Goal: Task Accomplishment & Management: Use online tool/utility

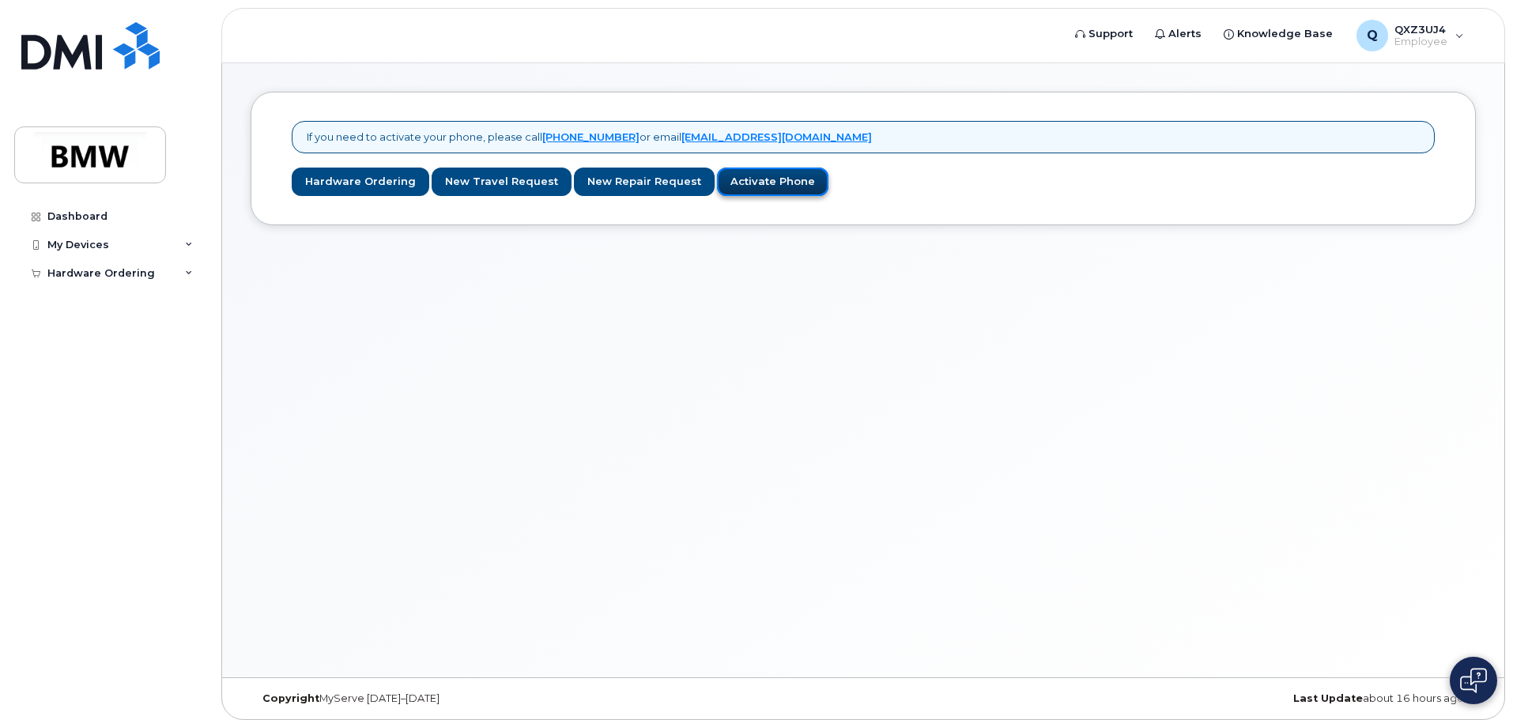
click at [739, 184] on link "Activate Phone" at bounding box center [772, 182] width 111 height 29
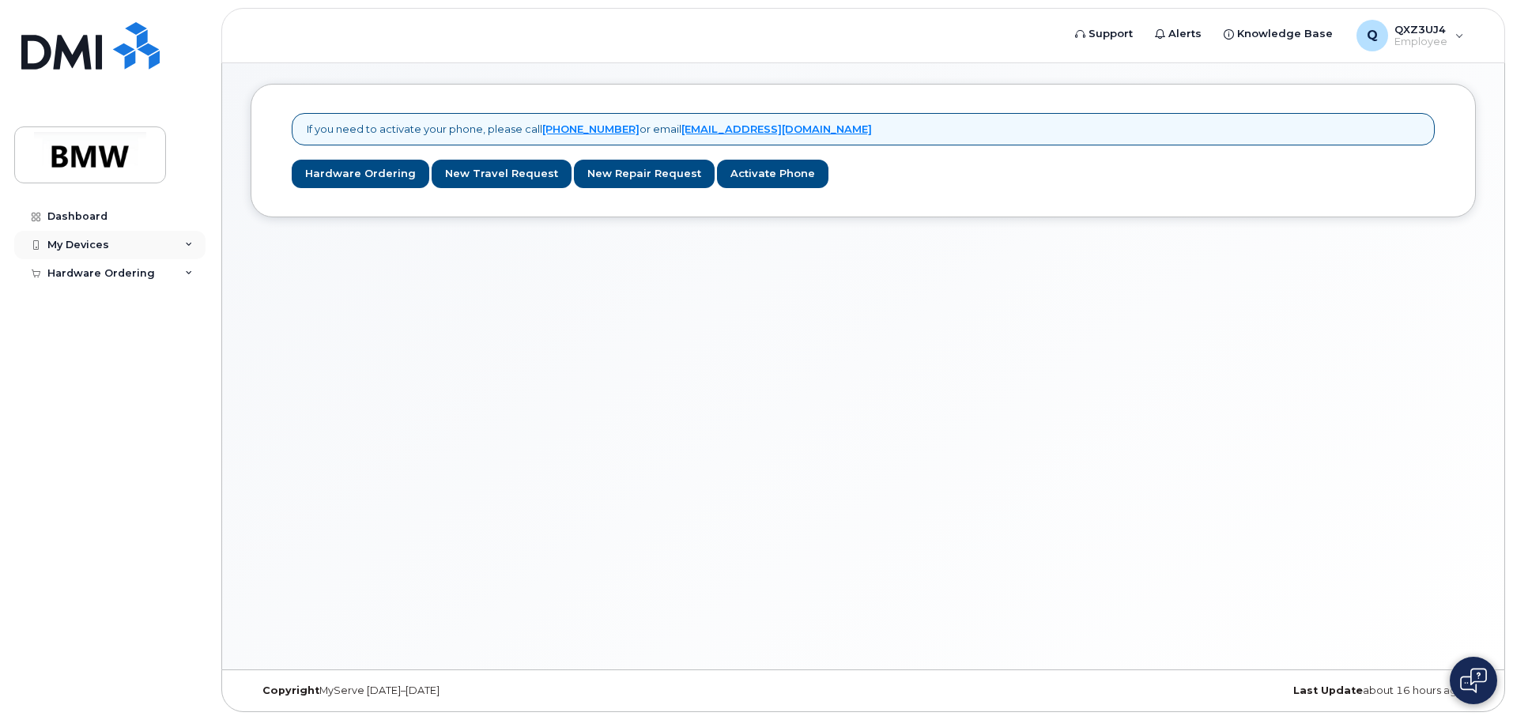
click at [77, 247] on div "My Devices" at bounding box center [78, 245] width 62 height 13
click at [115, 308] on div "Hardware Ordering" at bounding box center [101, 303] width 108 height 13
click at [138, 333] on link "New Order" at bounding box center [124, 332] width 164 height 30
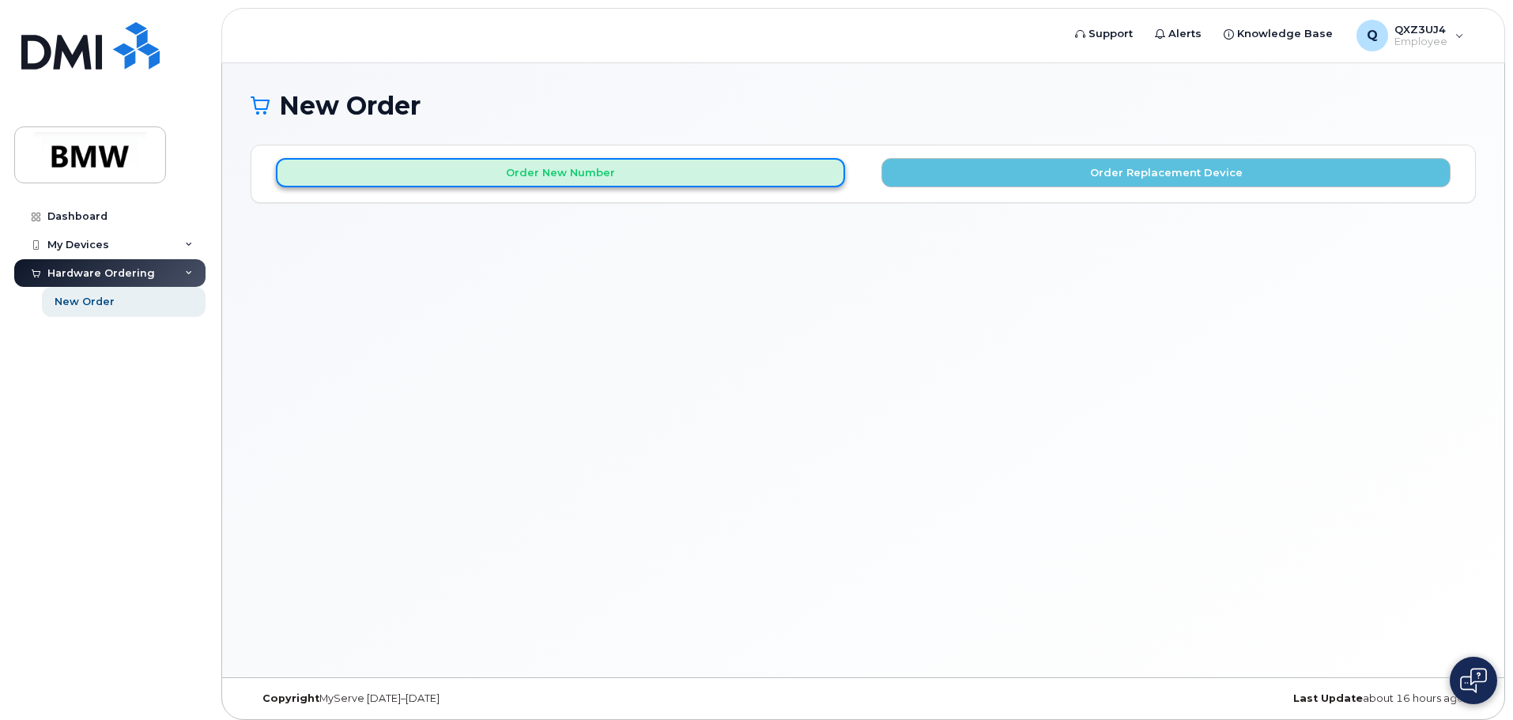
click at [676, 183] on button "Order New Number" at bounding box center [560, 172] width 569 height 29
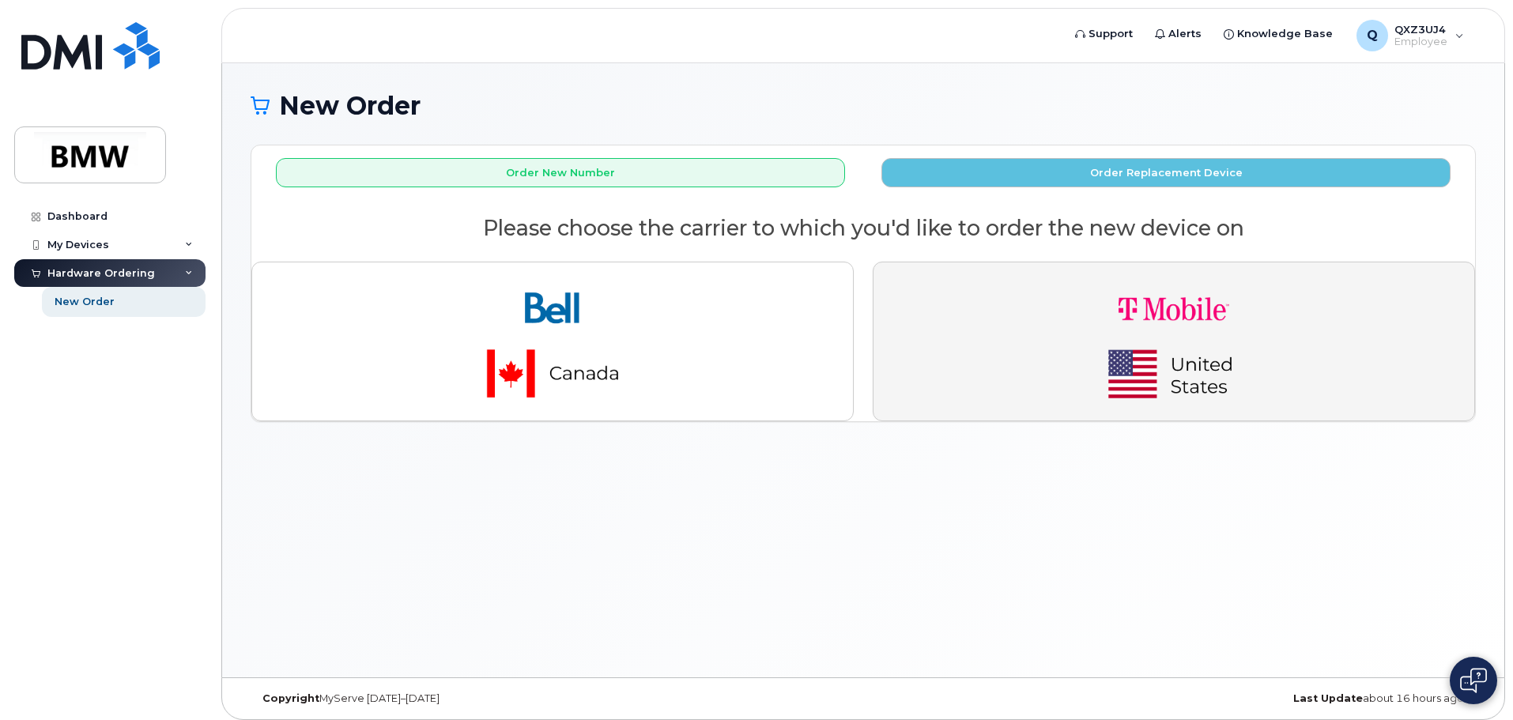
click at [997, 418] on button "button" at bounding box center [1174, 342] width 602 height 160
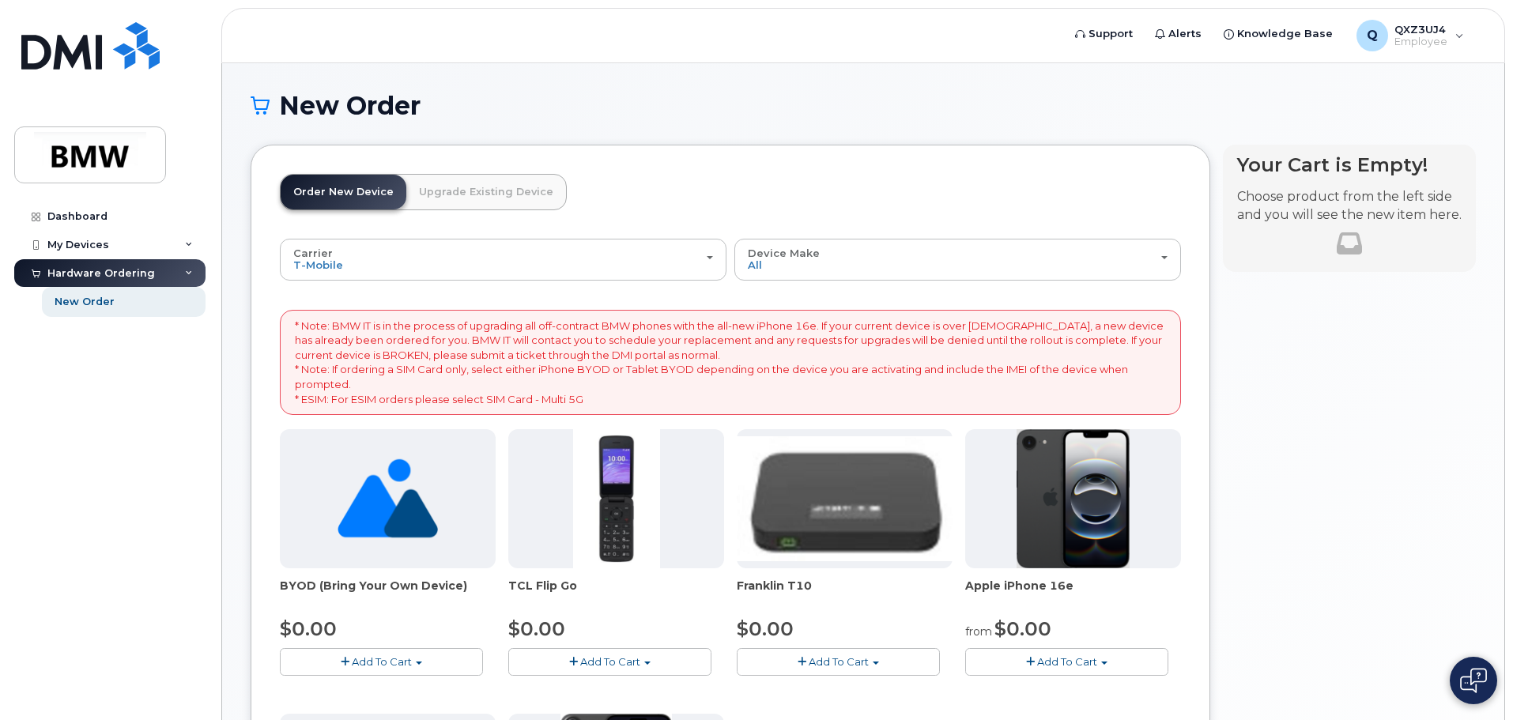
click at [458, 187] on link "Upgrade Existing Device" at bounding box center [486, 192] width 160 height 35
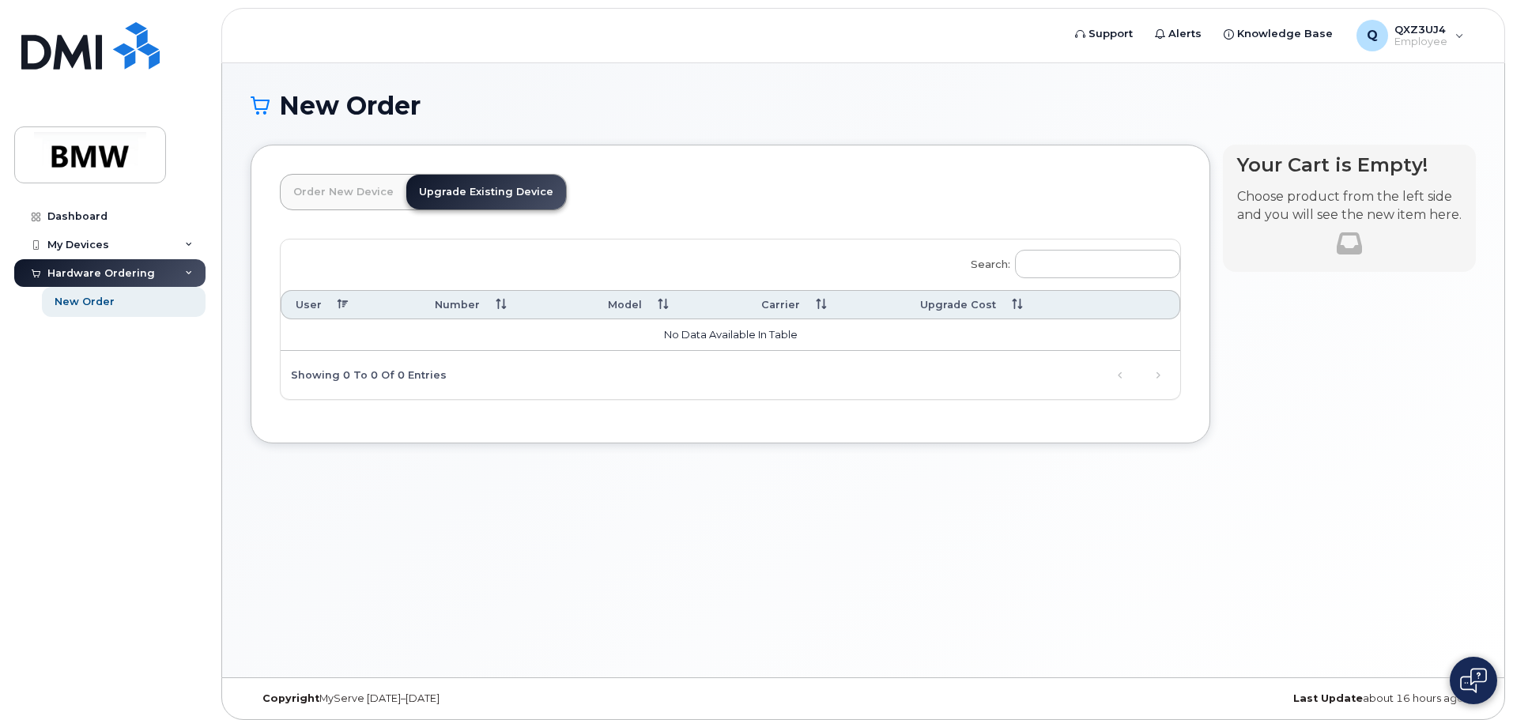
click at [364, 182] on link "Order New Device" at bounding box center [344, 192] width 126 height 35
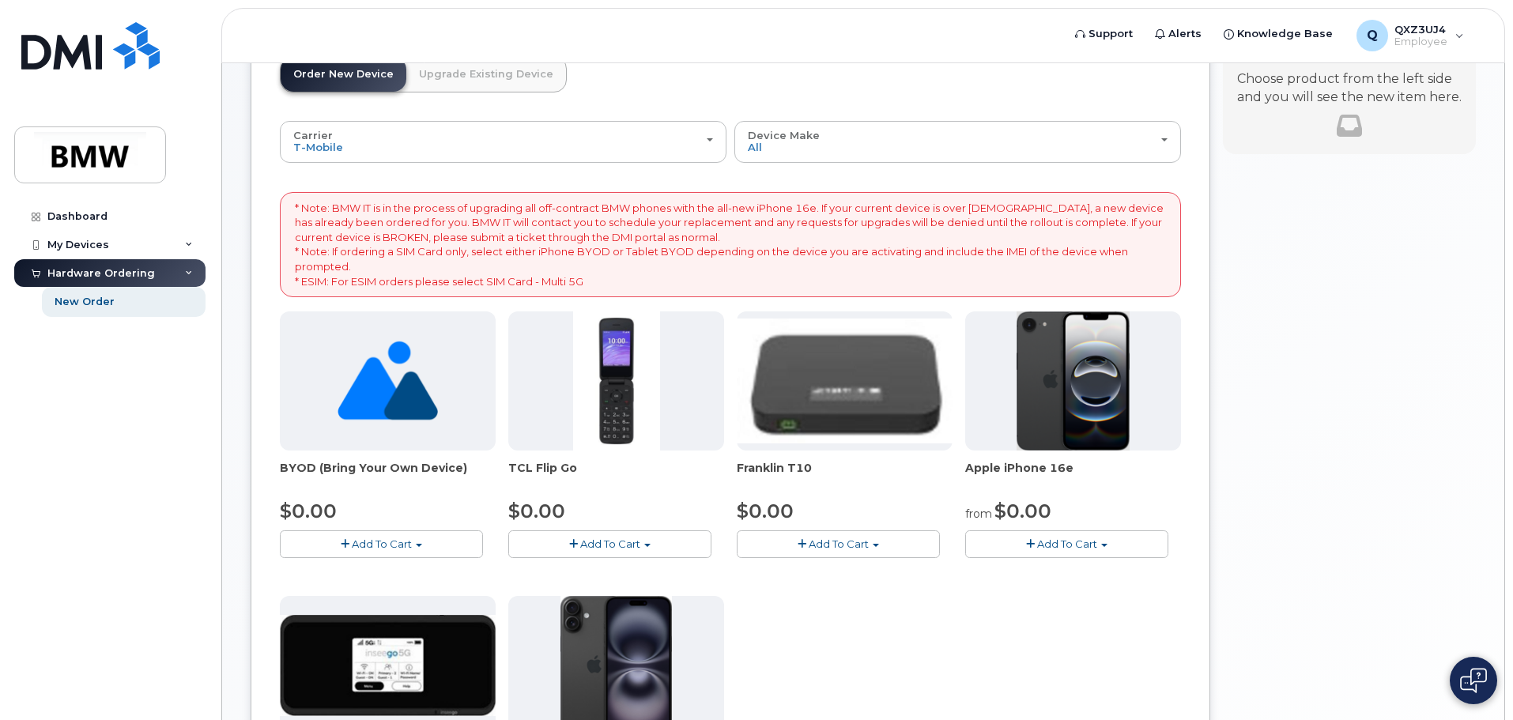
scroll to position [316, 0]
